Goal: Navigation & Orientation: Go to known website

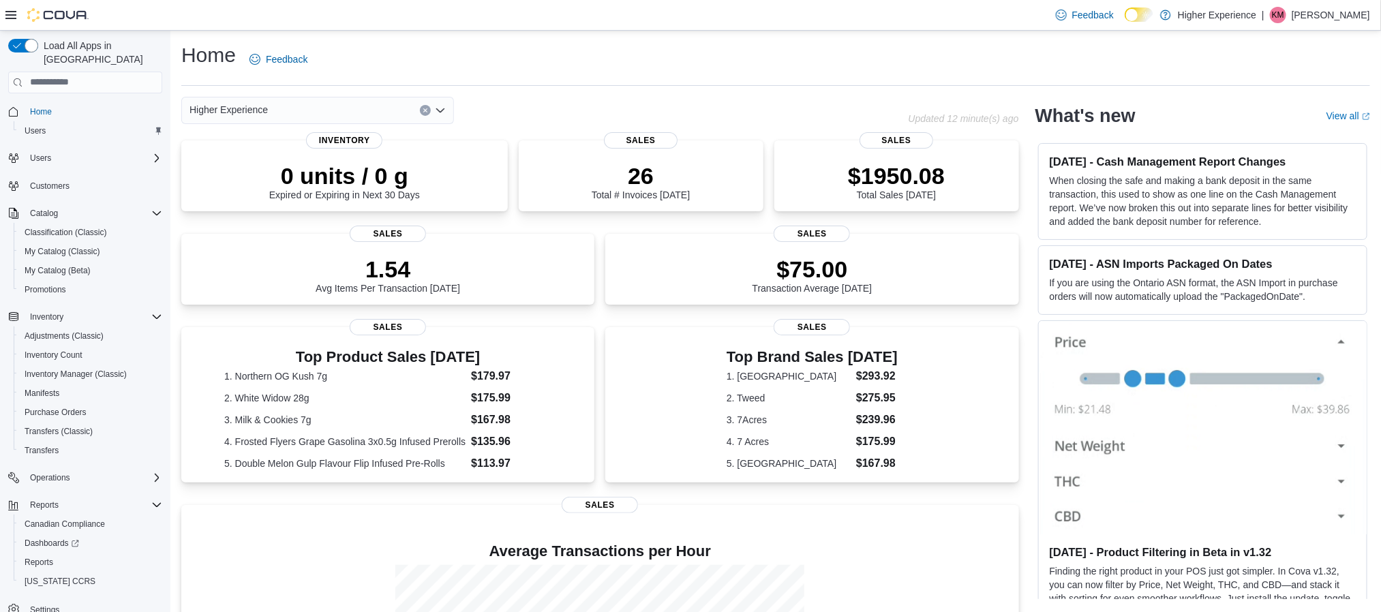
scroll to position [189, 0]
